Goal: Information Seeking & Learning: Learn about a topic

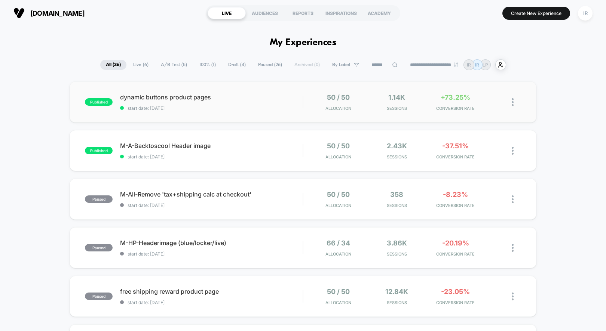
click at [443, 112] on div "published dynamic buttons product pages start date: 8/14/2025 50 / 50 Allocatio…" at bounding box center [303, 101] width 466 height 41
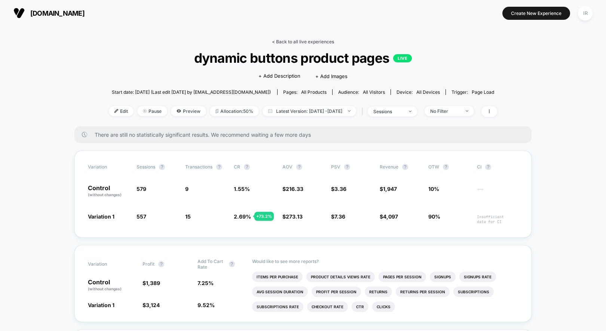
click at [306, 39] on link "< Back to all live experiences" at bounding box center [303, 42] width 62 height 6
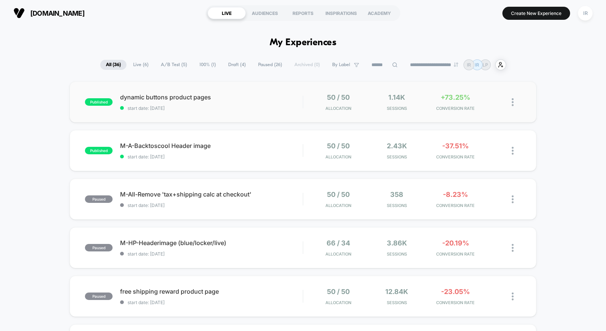
click at [474, 118] on div "published dynamic buttons product pages start date: 8/14/2025 50 / 50 Allocatio…" at bounding box center [303, 101] width 466 height 41
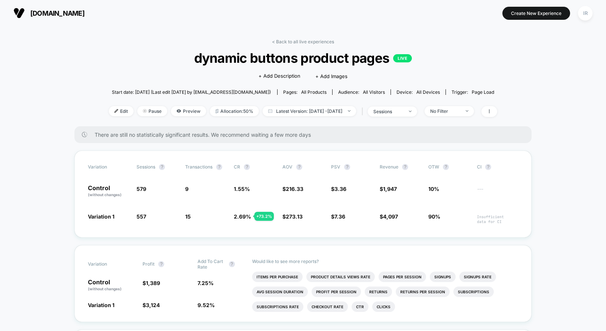
click at [320, 40] on link "< Back to all live experiences" at bounding box center [303, 42] width 62 height 6
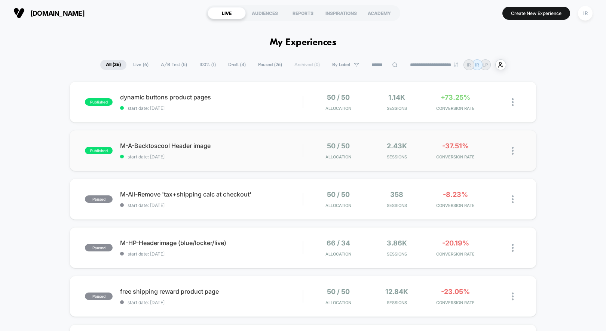
click at [307, 161] on div "published M-A-Backtoscool Header image start date: 8/14/2025 50 / 50 Allocation…" at bounding box center [303, 150] width 466 height 41
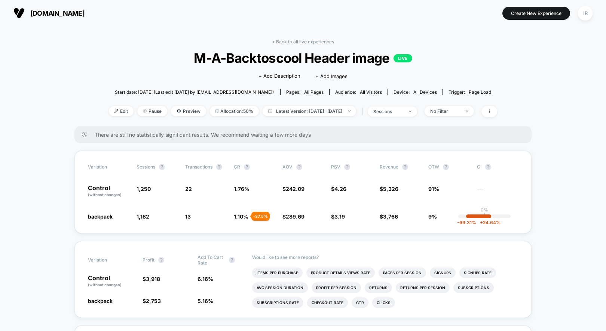
drag, startPoint x: 93, startPoint y: 183, endPoint x: 372, endPoint y: 235, distance: 284.0
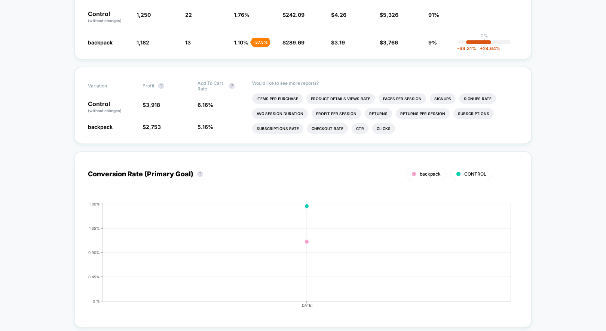
scroll to position [74, 0]
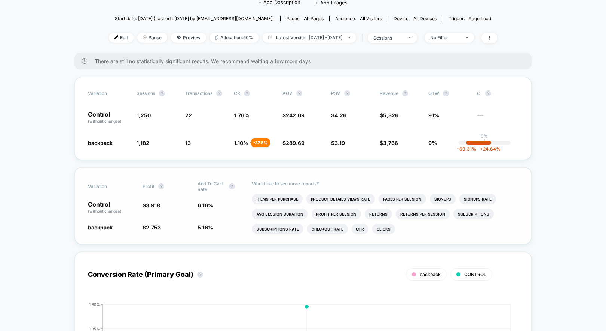
drag, startPoint x: 94, startPoint y: 200, endPoint x: 210, endPoint y: 239, distance: 122.2
click at [210, 239] on div "Variation Profit ? Add To Cart Rate ? Control (without changes) $ 3,918 6.16 % …" at bounding box center [302, 205] width 457 height 77
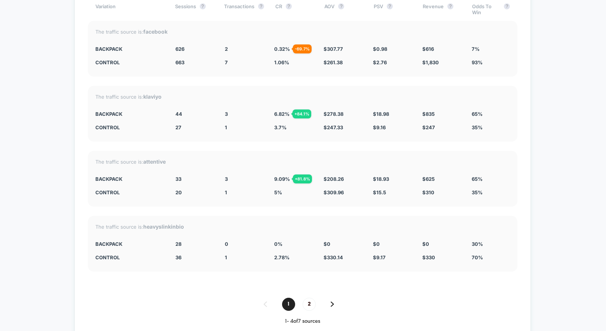
scroll to position [1594, 0]
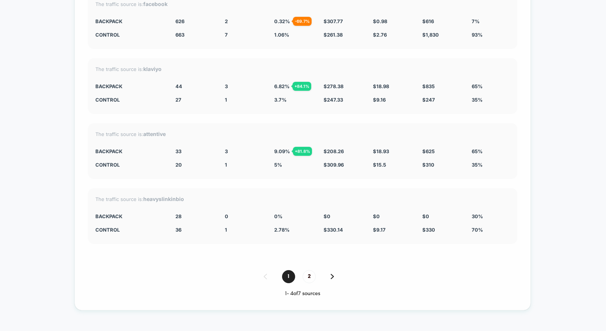
drag, startPoint x: 94, startPoint y: 83, endPoint x: 396, endPoint y: 212, distance: 327.9
click at [396, 212] on div "Split By Traffic source Variation Sessions ? Transactions ? CR ? AOV ? PSV ? Re…" at bounding box center [302, 125] width 456 height 369
click at [396, 213] on div "$ 0" at bounding box center [392, 216] width 38 height 6
drag, startPoint x: 505, startPoint y: 235, endPoint x: 186, endPoint y: 86, distance: 352.3
click at [186, 86] on div "Split By Traffic source Variation Sessions ? Transactions ? CR ? AOV ? PSV ? Re…" at bounding box center [302, 125] width 456 height 369
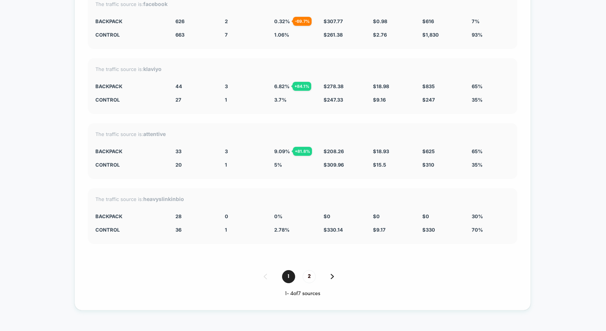
click at [186, 86] on div "The traffic source is: klaviyo backpack 44 + 63 % 3 + 84.1 % 6.82 % + 84.1 % $ …" at bounding box center [302, 86] width 429 height 56
drag, startPoint x: 91, startPoint y: 81, endPoint x: 419, endPoint y: 198, distance: 347.8
click at [415, 193] on div "Split By Traffic source Variation Sessions ? Transactions ? CR ? AOV ? PSV ? Re…" at bounding box center [302, 125] width 456 height 369
click at [419, 198] on div "The traffic source is: heavyslinkinbio backpack 28 - 22.2 % 0 0 % $ 0 $ 0 $ 0 3…" at bounding box center [302, 216] width 429 height 56
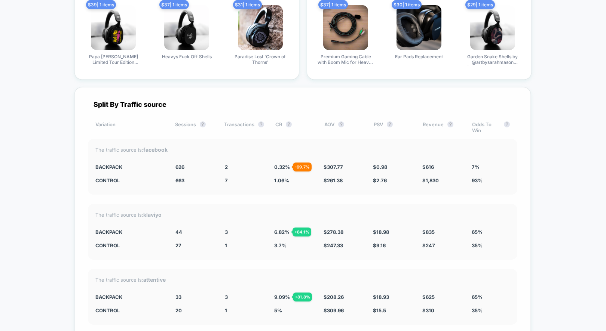
scroll to position [1416, 0]
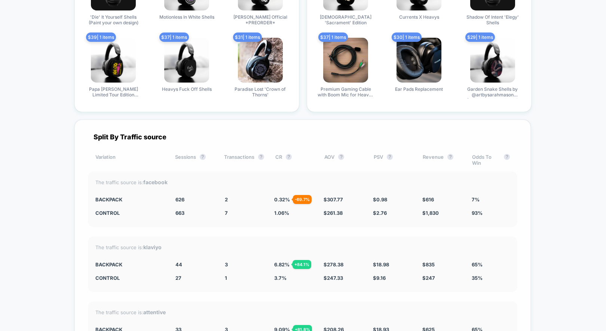
drag, startPoint x: 202, startPoint y: 191, endPoint x: 352, endPoint y: 190, distance: 149.9
click at [352, 190] on div "The traffic source is: facebook backpack 626 - 5.6 % 2 - 69.7 % 0.32 % - 69.7 %…" at bounding box center [302, 200] width 429 height 56
click at [280, 210] on span "1.06 %" at bounding box center [281, 213] width 15 height 6
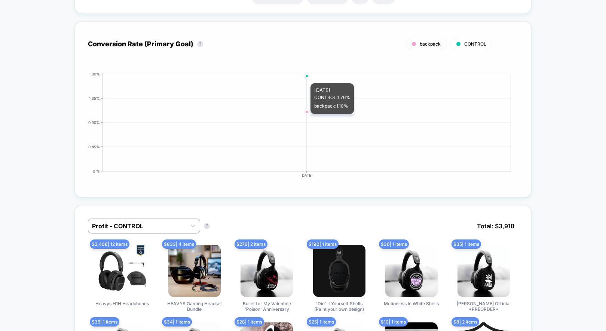
scroll to position [0, 0]
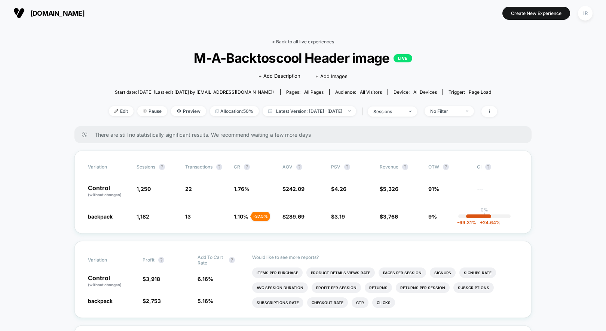
click at [310, 43] on link "< Back to all live experiences" at bounding box center [303, 42] width 62 height 6
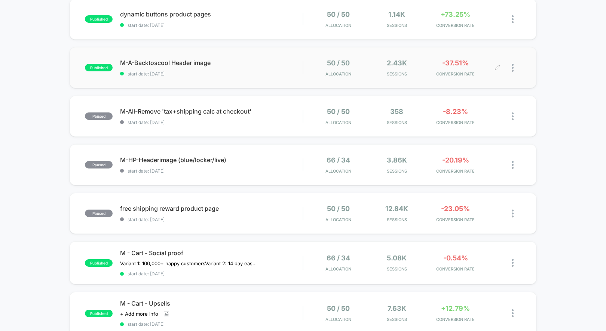
scroll to position [91, 0]
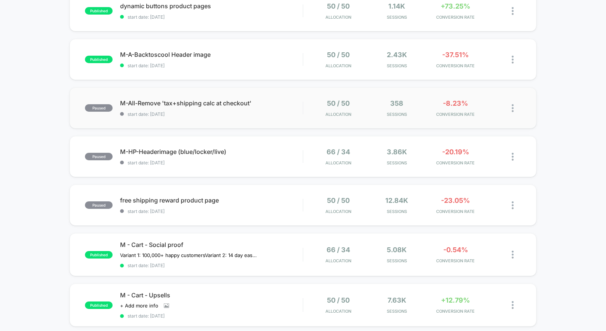
click at [310, 124] on div "paused M-All-Remove 'tax+shipping calc at checkout' start date: 8/13/2025 50 / …" at bounding box center [303, 107] width 466 height 41
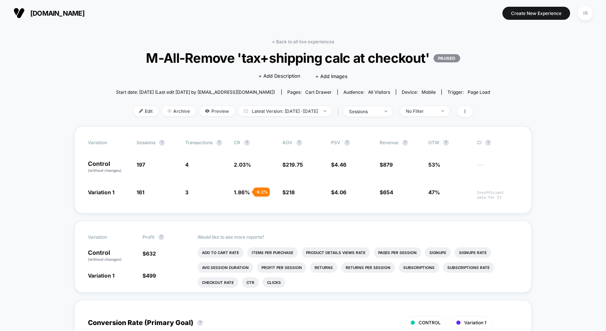
click at [322, 44] on div "< Back to all live experiences M-All-Remove 'tax+shipping calc at checkout' PAU…" at bounding box center [303, 82] width 374 height 87
click at [323, 42] on link "< Back to all live experiences" at bounding box center [303, 42] width 62 height 6
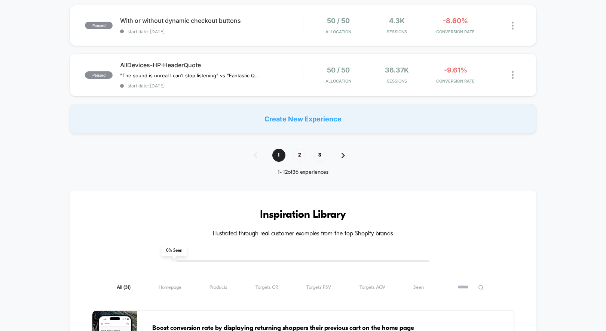
scroll to position [345, 0]
